Goal: Task Accomplishment & Management: Manage account settings

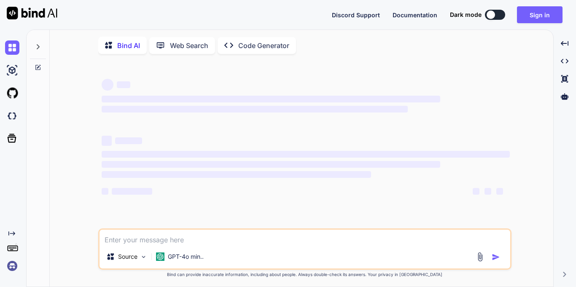
type textarea "x"
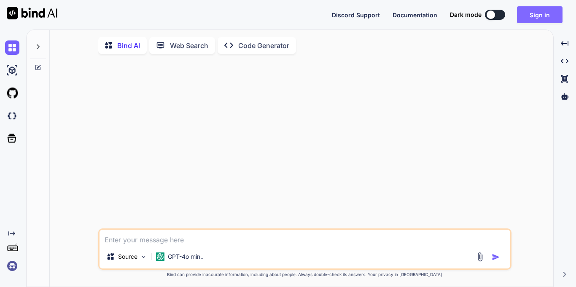
click at [550, 16] on button "Sign in" at bounding box center [540, 14] width 46 height 17
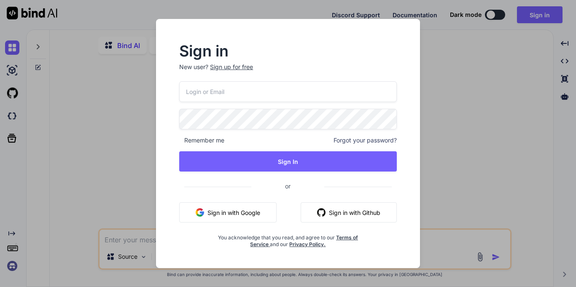
click at [225, 97] on input "email" at bounding box center [287, 91] width 217 height 21
paste input "[EMAIL_ADDRESS][DOMAIN_NAME]"
type input "[EMAIL_ADDRESS][DOMAIN_NAME]"
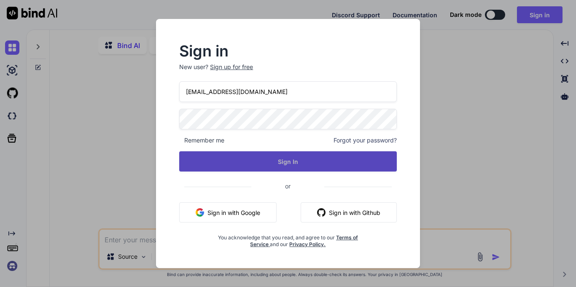
click at [266, 154] on button "Sign In" at bounding box center [287, 161] width 217 height 20
